Goal: Task Accomplishment & Management: Manage account settings

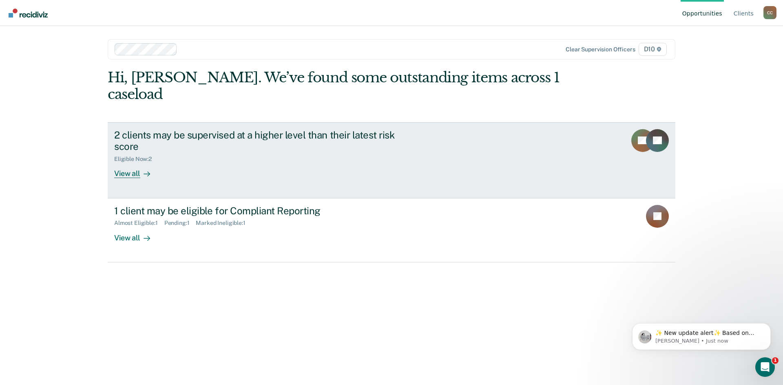
click at [132, 163] on div "View all" at bounding box center [137, 171] width 46 height 16
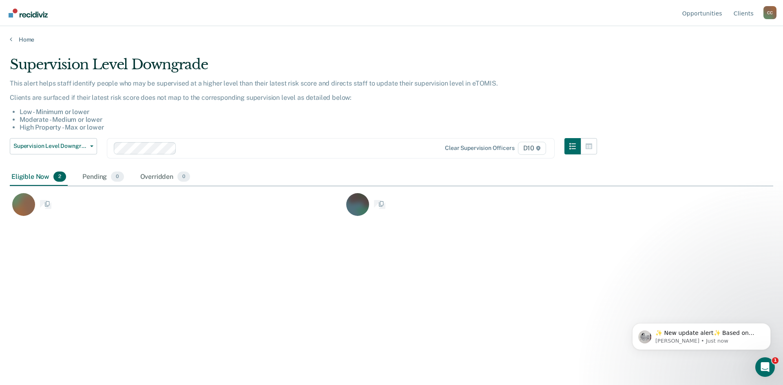
scroll to position [262, 757]
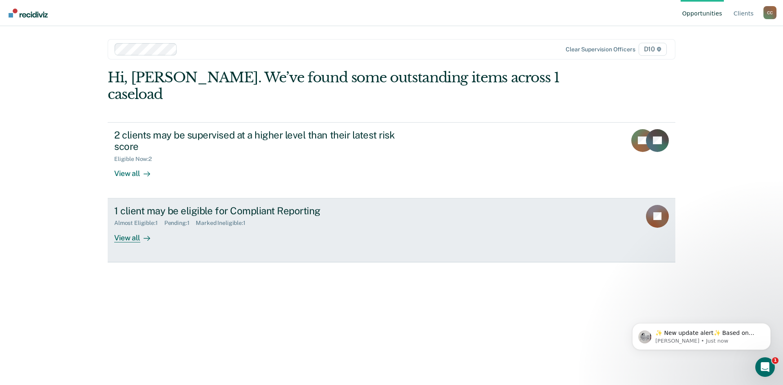
click at [130, 227] on div "View all" at bounding box center [137, 235] width 46 height 16
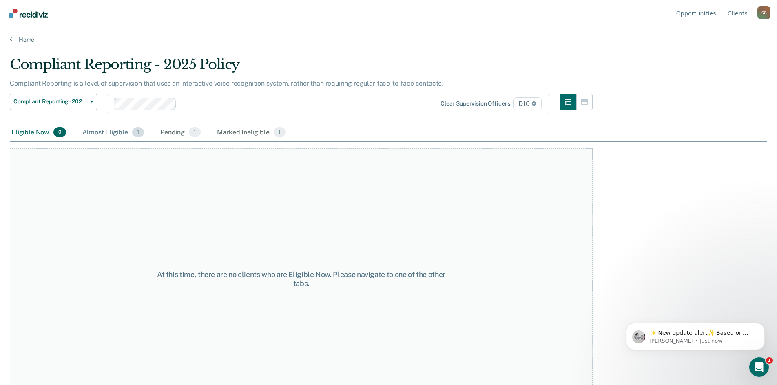
click at [107, 132] on div "Almost Eligible 1" at bounding box center [113, 133] width 65 height 18
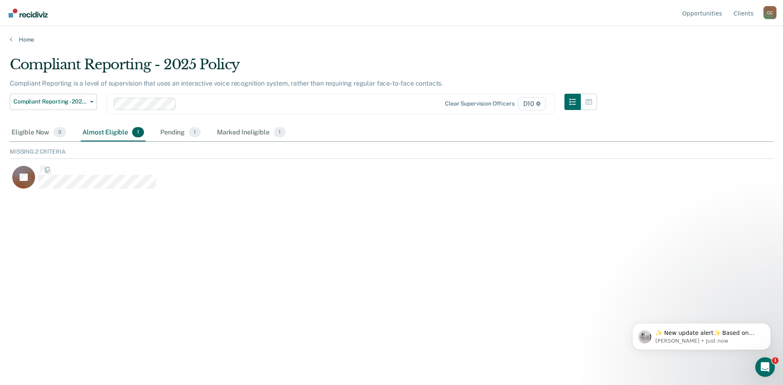
scroll to position [44, 757]
click at [182, 135] on div "Pending 1" at bounding box center [181, 133] width 44 height 18
click at [227, 136] on div "Marked Ineligible 1" at bounding box center [251, 133] width 72 height 18
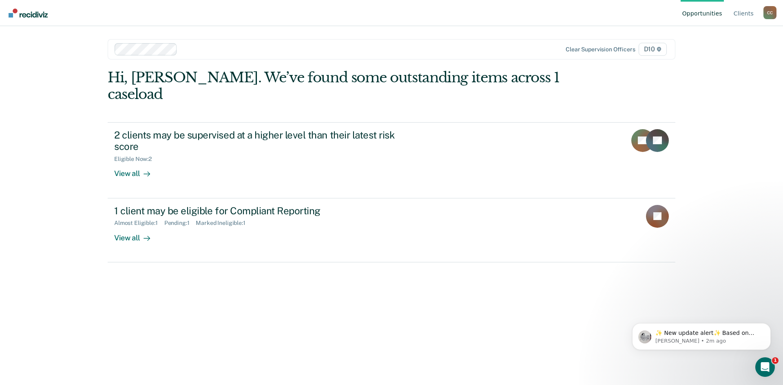
click at [772, 16] on div "C C" at bounding box center [769, 12] width 13 height 13
click at [722, 65] on link "Log Out" at bounding box center [737, 64] width 53 height 7
